Goal: Task Accomplishment & Management: Manage account settings

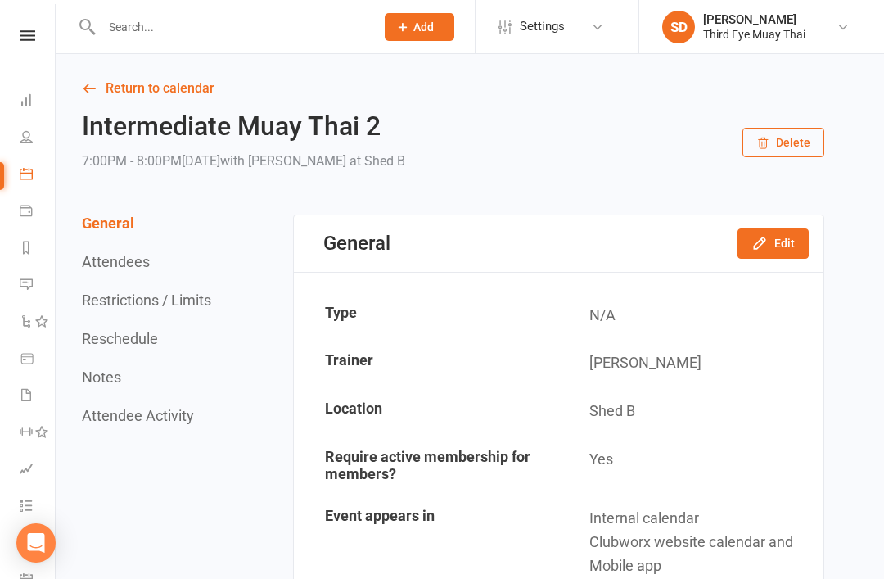
click at [268, 34] on input "text" at bounding box center [230, 27] width 267 height 23
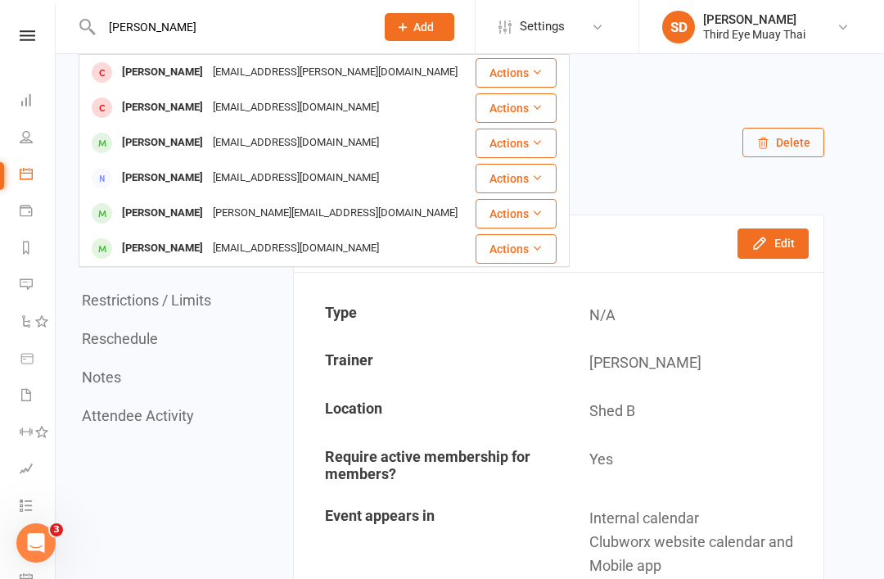
type input "[PERSON_NAME]"
click at [240, 212] on div "[PERSON_NAME][EMAIL_ADDRESS][DOMAIN_NAME]" at bounding box center [335, 213] width 255 height 24
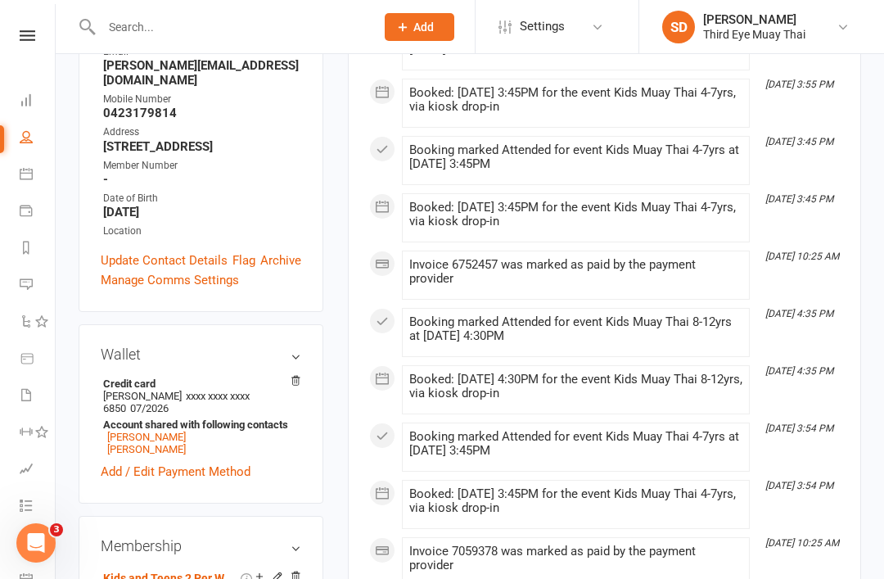
scroll to position [376, 0]
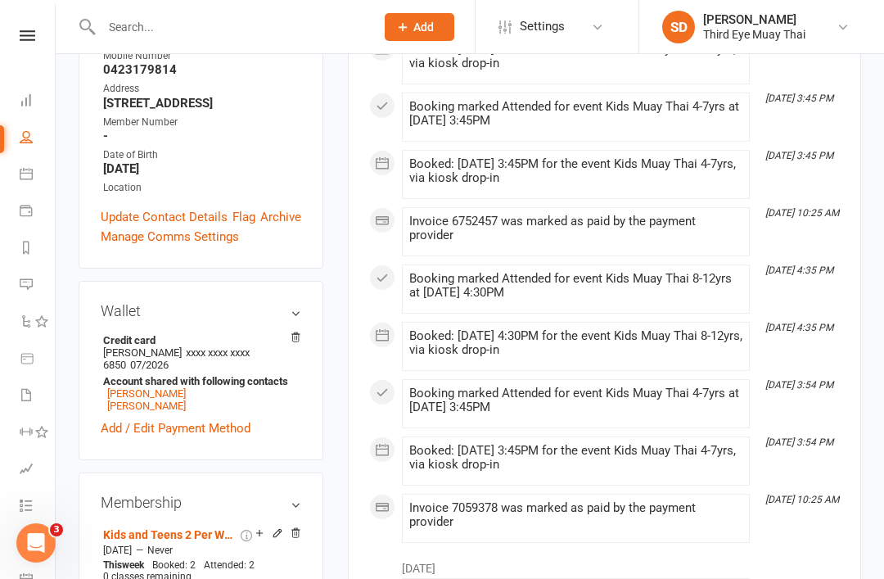
click at [150, 578] on link "Cancel membership" at bounding box center [147, 587] width 88 height 11
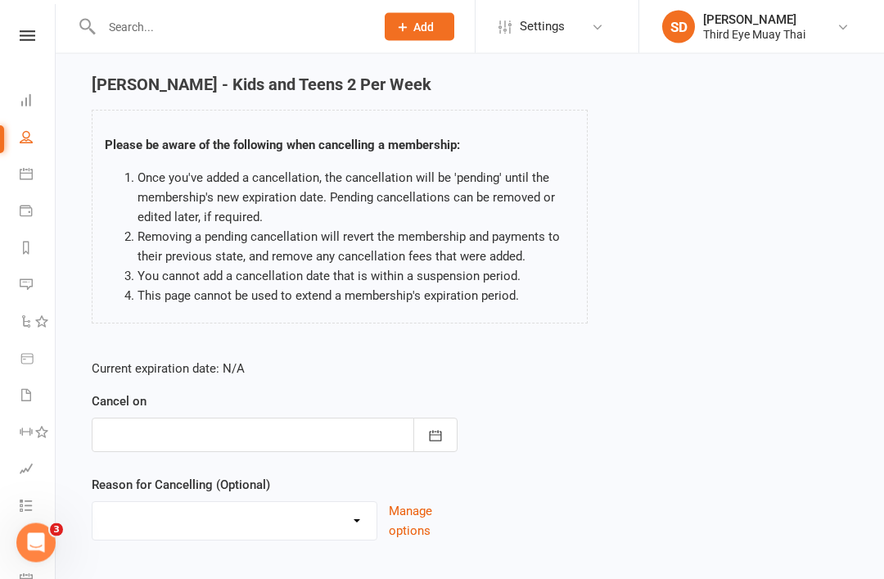
click at [382, 435] on div at bounding box center [275, 435] width 366 height 34
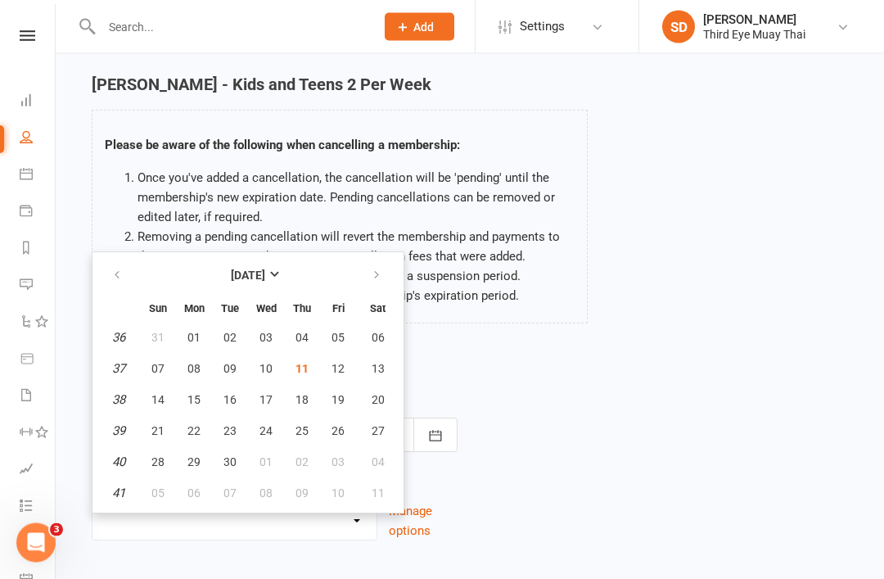
scroll to position [53, 0]
click at [301, 431] on span "25" at bounding box center [302, 430] width 13 height 13
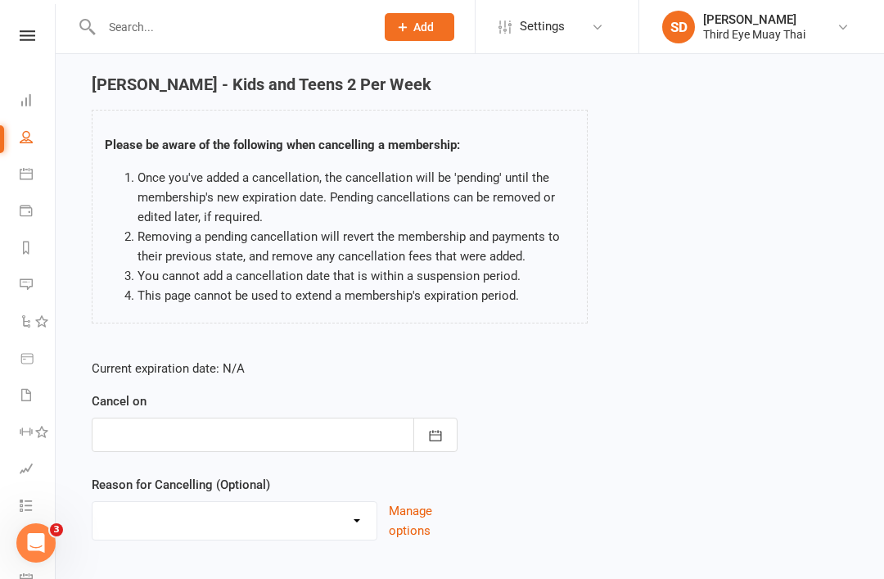
type input "[DATE]"
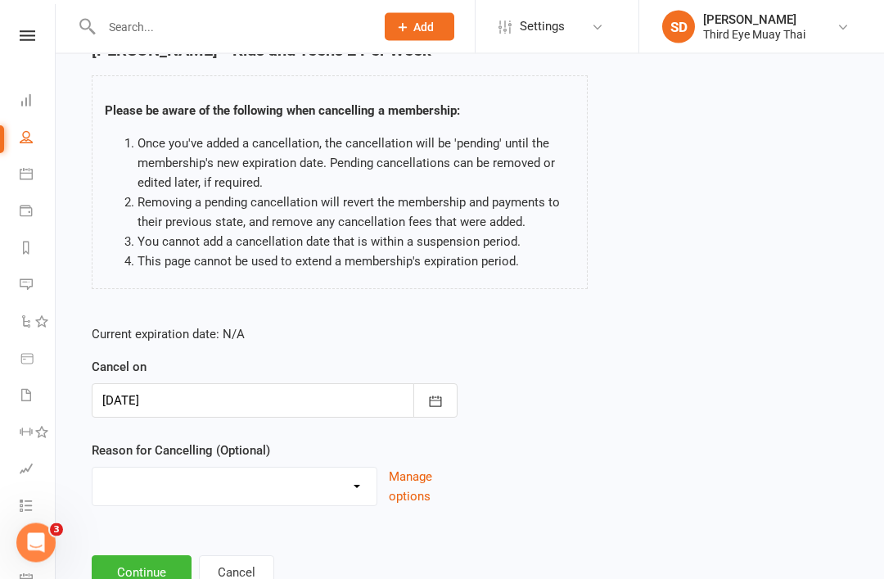
scroll to position [88, 0]
click at [174, 578] on button "Continue" at bounding box center [142, 572] width 100 height 34
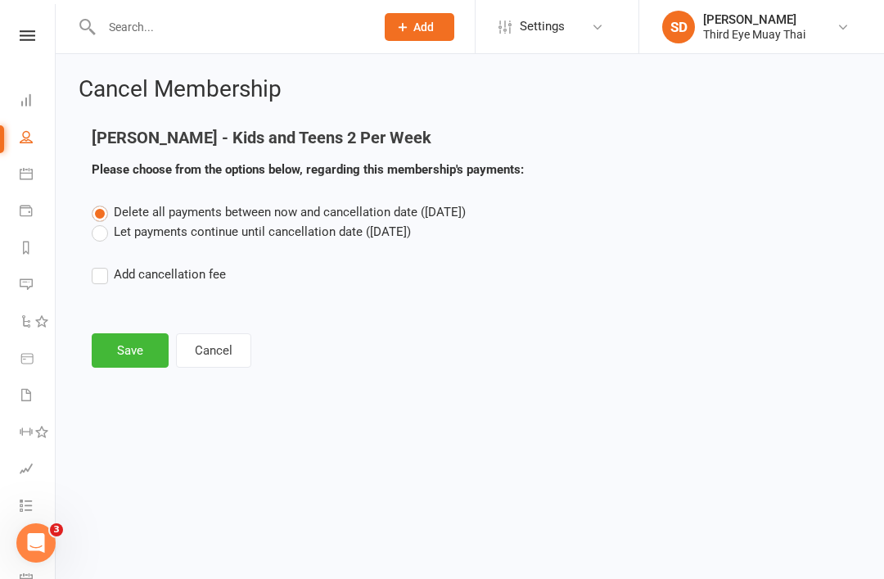
click at [177, 233] on label "Let payments continue until cancellation date ([DATE])" at bounding box center [251, 232] width 319 height 20
click at [102, 222] on input "Let payments continue until cancellation date ([DATE])" at bounding box center [97, 222] width 11 height 0
click at [143, 359] on button "Save" at bounding box center [130, 350] width 77 height 34
